Goal: Transaction & Acquisition: Obtain resource

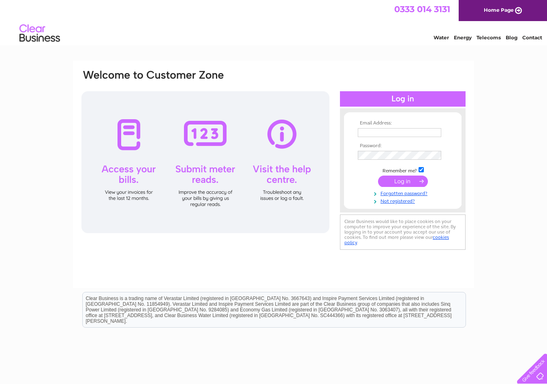
type input "philip@hampstead-homes.co.uk"
click at [403, 178] on input "submit" at bounding box center [403, 181] width 50 height 11
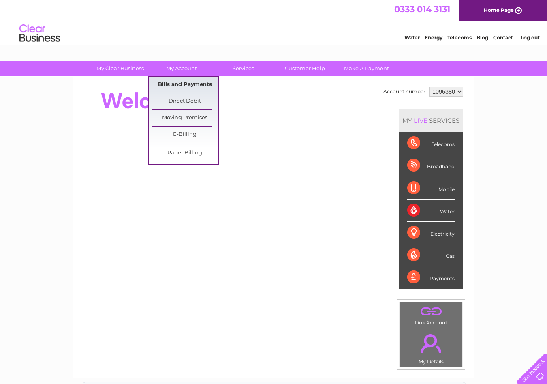
click at [169, 83] on link "Bills and Payments" at bounding box center [185, 85] width 67 height 16
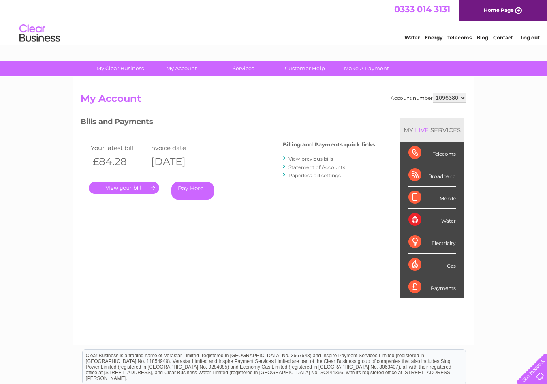
click at [127, 187] on link "." at bounding box center [124, 188] width 71 height 12
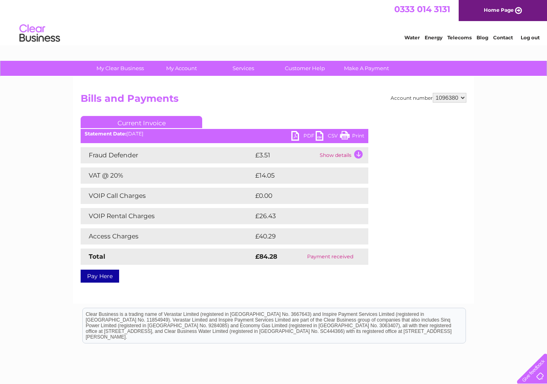
click at [298, 136] on link "PDF" at bounding box center [304, 137] width 24 height 12
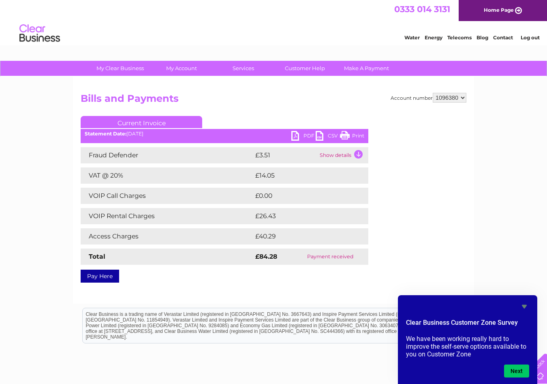
click at [463, 99] on select "1096380 1096383" at bounding box center [450, 98] width 34 height 10
select select "1096383"
click at [433, 93] on select "1096380 1096383" at bounding box center [450, 98] width 34 height 10
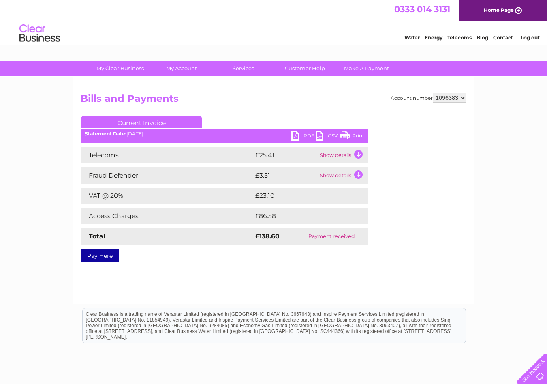
click at [293, 134] on link "PDF" at bounding box center [304, 137] width 24 height 12
click at [531, 37] on link "Log out" at bounding box center [530, 37] width 19 height 6
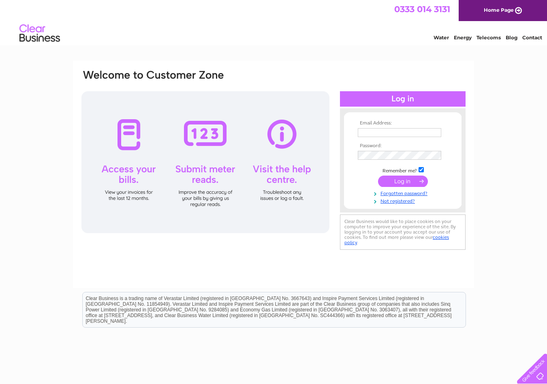
type input "[PERSON_NAME][EMAIL_ADDRESS][DOMAIN_NAME]"
click at [397, 178] on input "submit" at bounding box center [403, 181] width 50 height 11
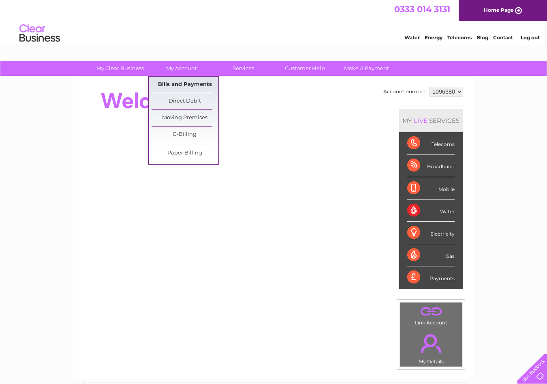
click at [181, 83] on link "Bills and Payments" at bounding box center [185, 85] width 67 height 16
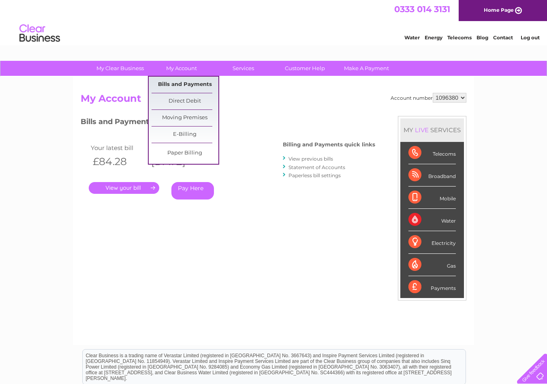
click at [179, 85] on link "Bills and Payments" at bounding box center [185, 85] width 67 height 16
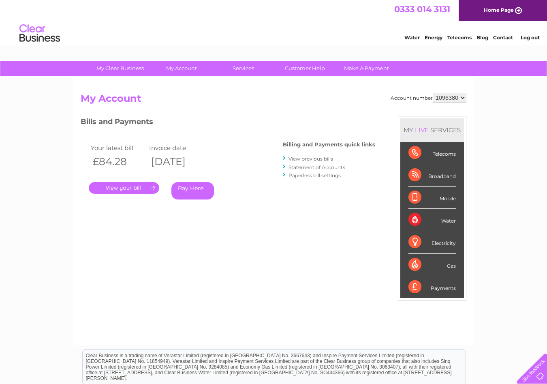
click at [303, 159] on link "View previous bills" at bounding box center [311, 159] width 45 height 6
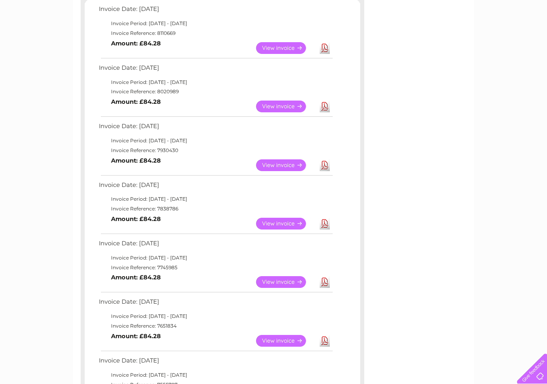
scroll to position [176, 0]
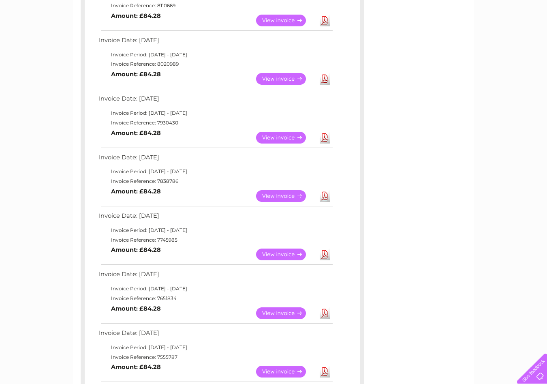
click at [277, 137] on link "View" at bounding box center [286, 138] width 60 height 12
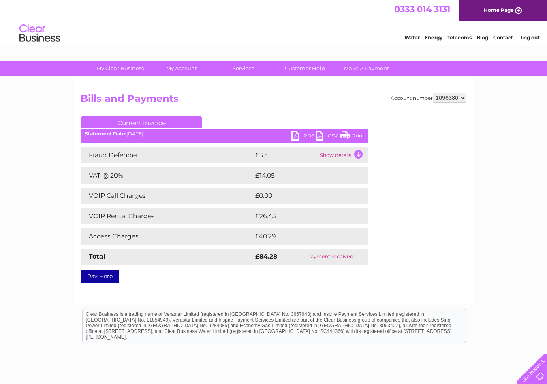
click at [299, 135] on link "PDF" at bounding box center [304, 137] width 24 height 12
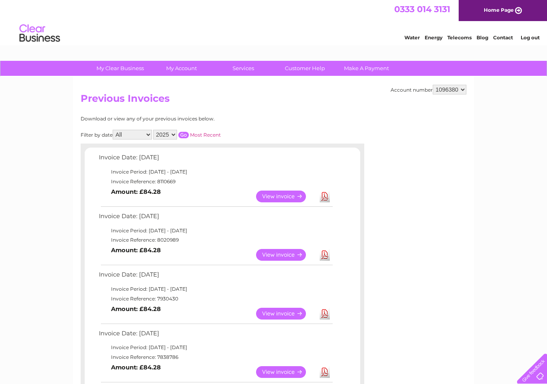
click at [466, 90] on select "1096380 1096383" at bounding box center [450, 90] width 34 height 10
select select "1096383"
click at [433, 85] on select "1096380 1096383" at bounding box center [450, 90] width 34 height 10
click at [281, 314] on link "View" at bounding box center [286, 314] width 60 height 12
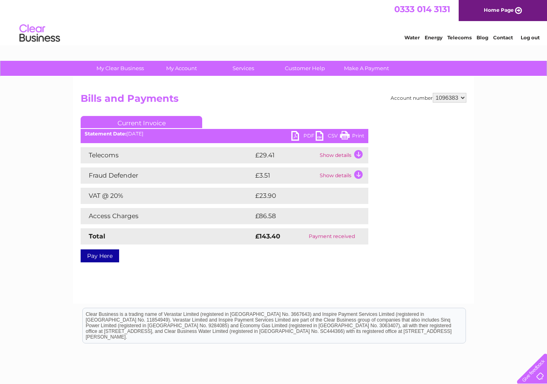
click at [297, 133] on link "PDF" at bounding box center [304, 137] width 24 height 12
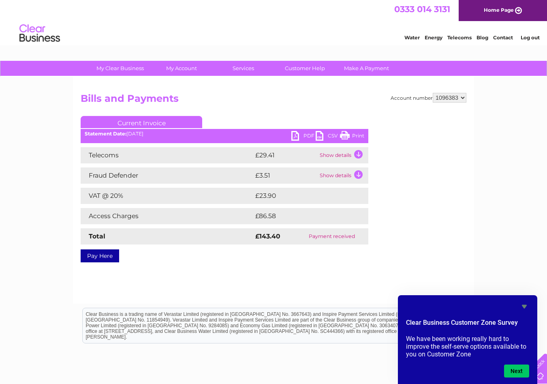
click at [528, 37] on link "Log out" at bounding box center [530, 37] width 19 height 6
